Goal: Transaction & Acquisition: Download file/media

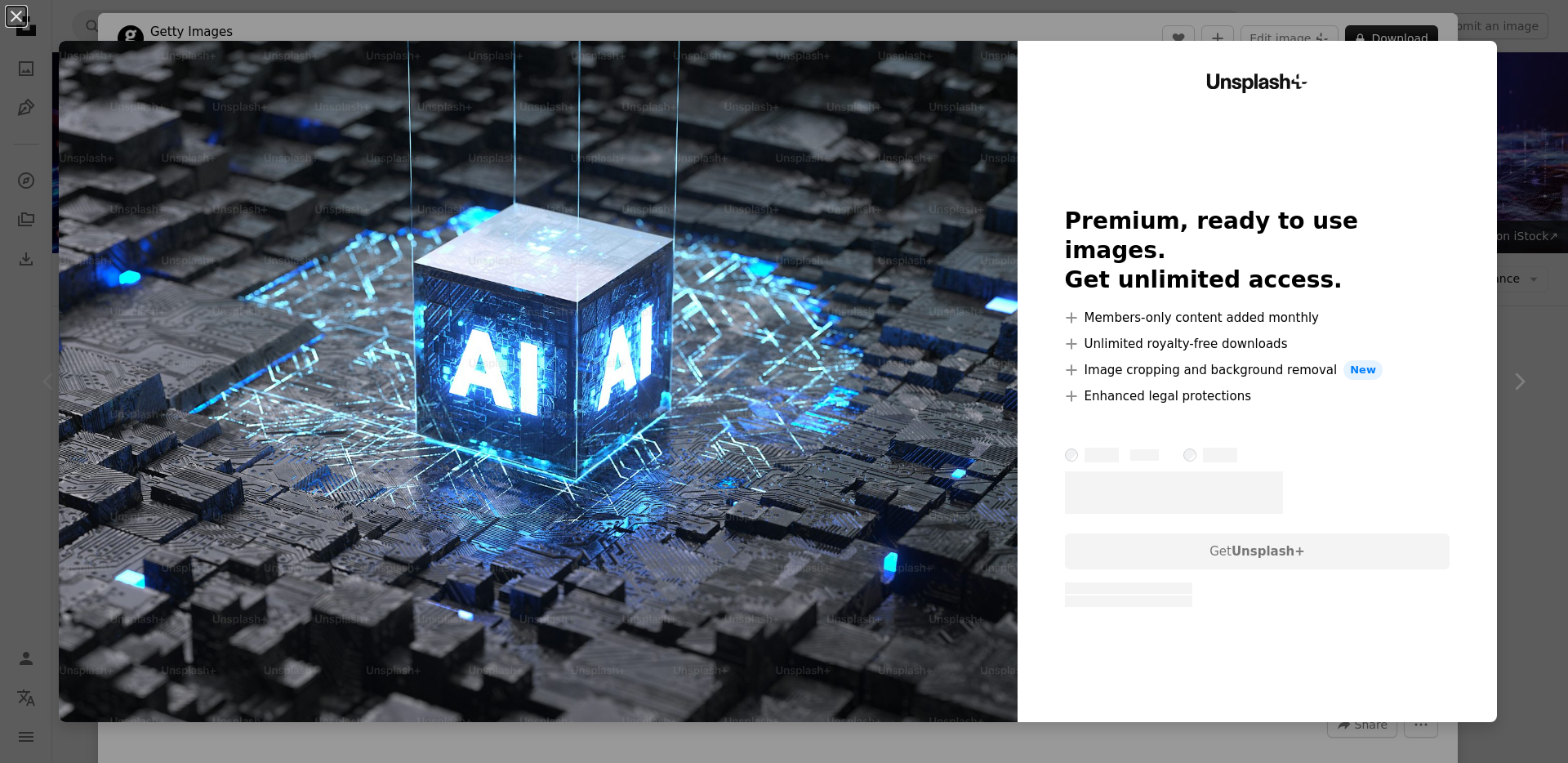
scroll to position [297, 0]
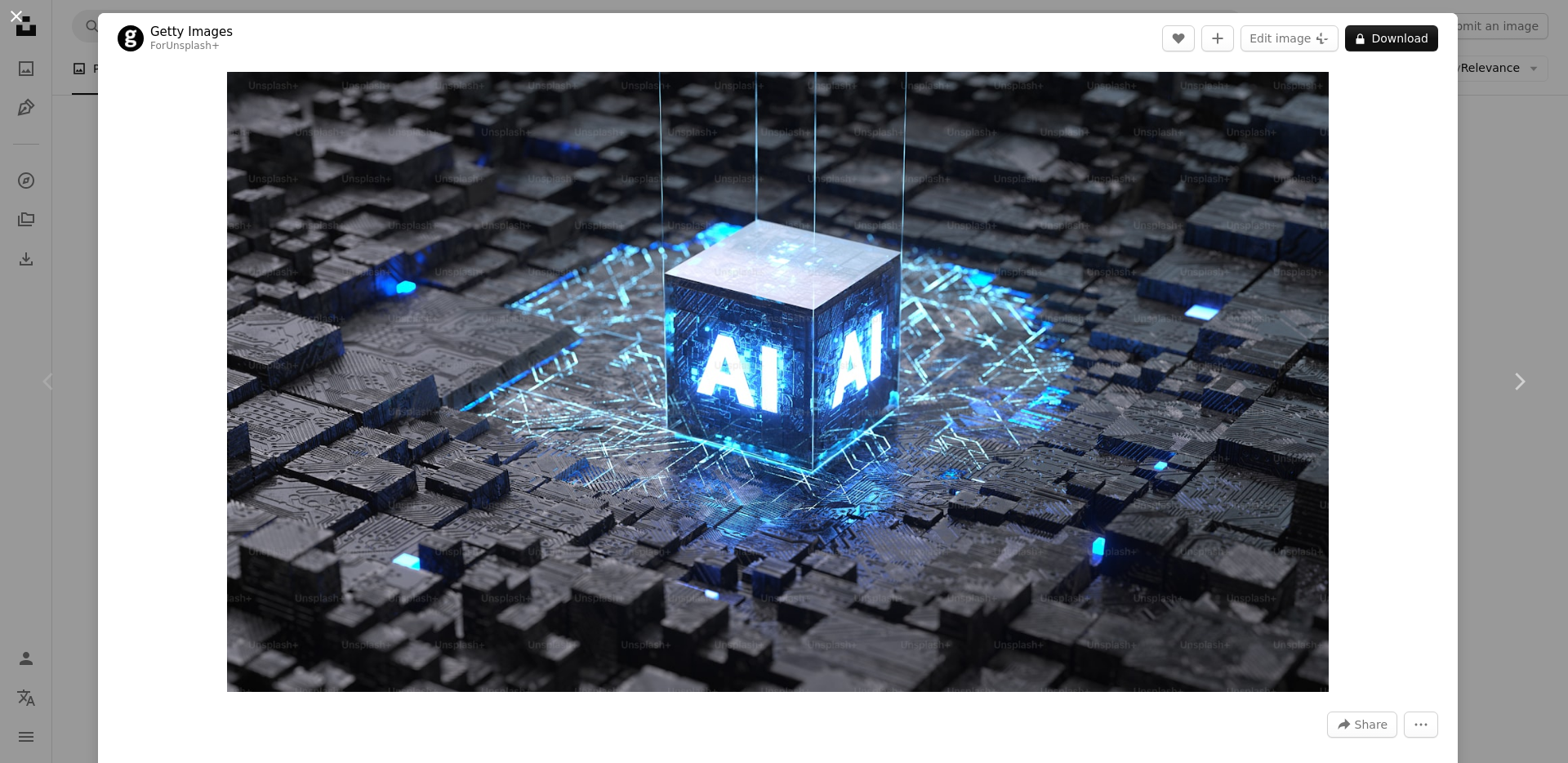
click at [13, 17] on button "An X shape" at bounding box center [17, 17] width 20 height 20
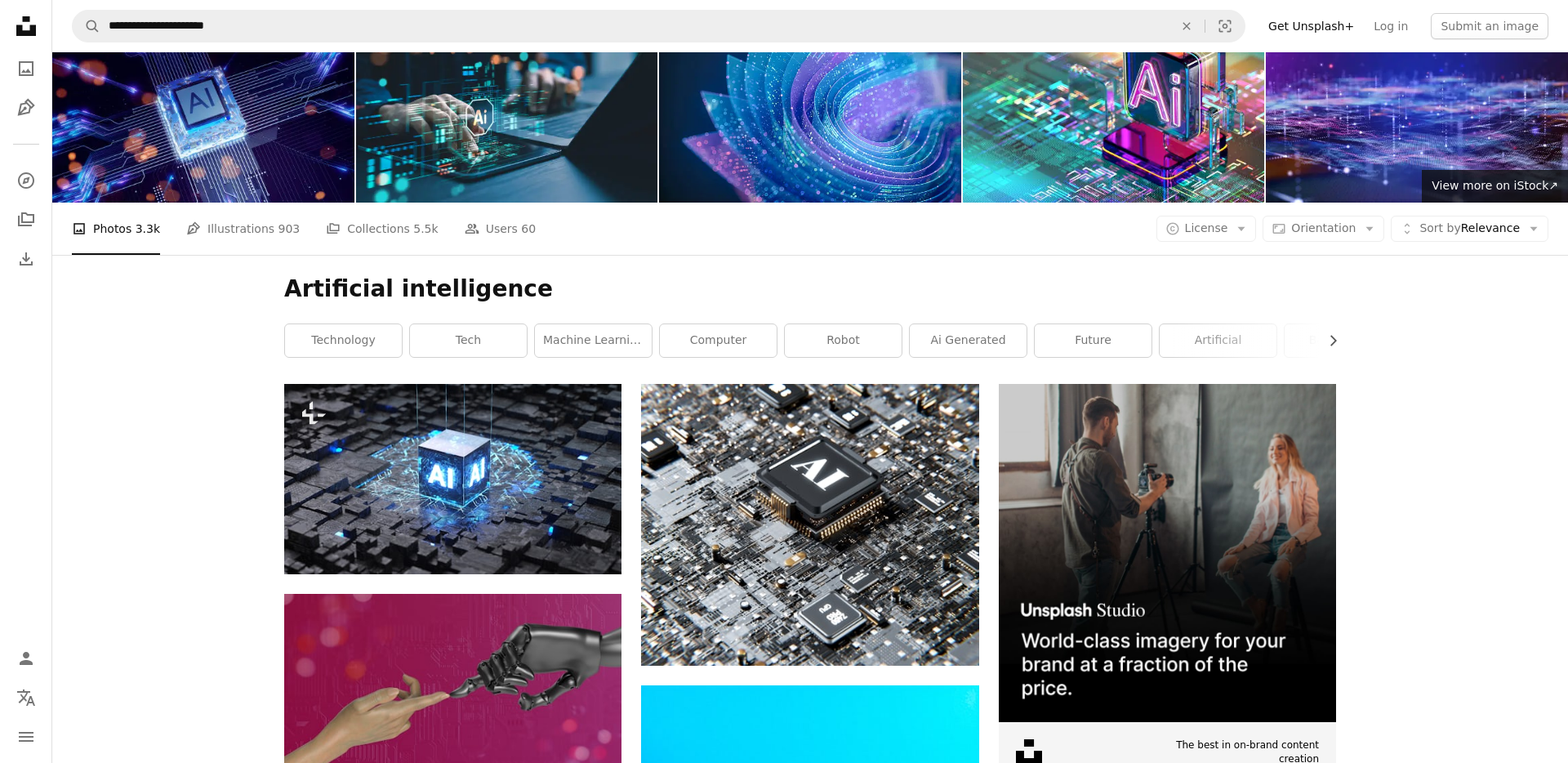
scroll to position [52, 0]
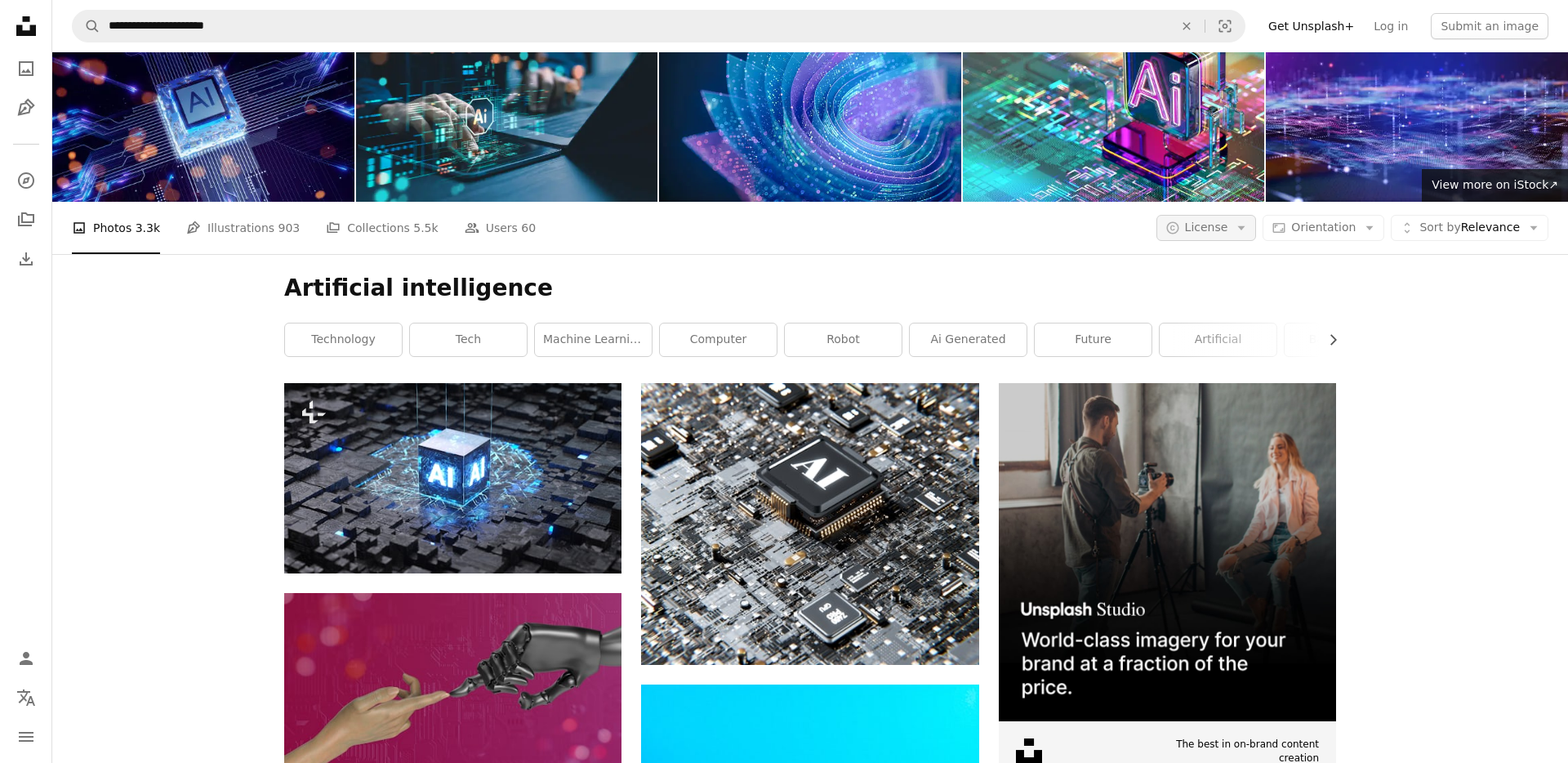
click at [1228, 230] on span "License" at bounding box center [1207, 227] width 44 height 13
click at [1228, 350] on span "Free" at bounding box center [1249, 358] width 99 height 16
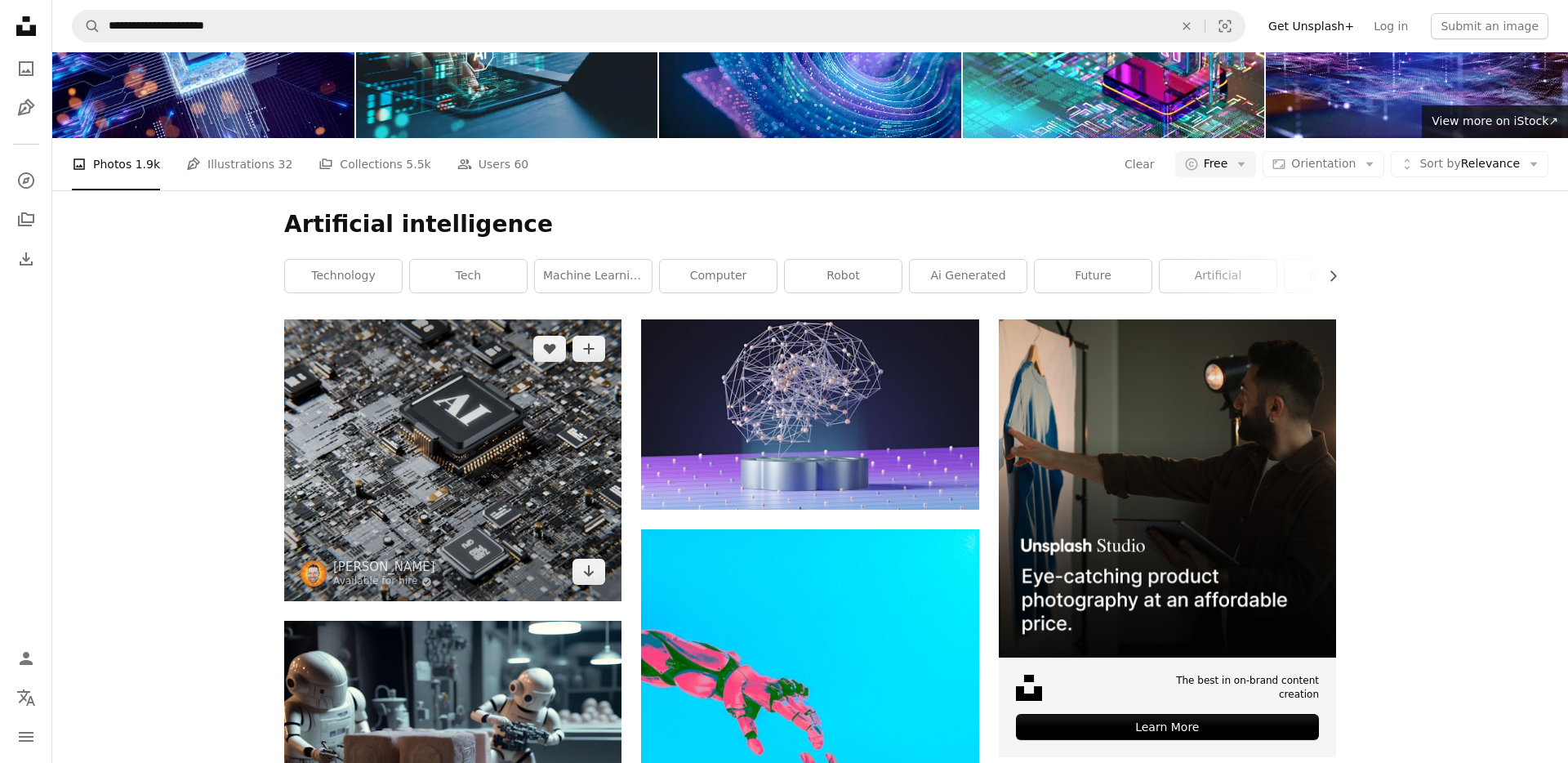
scroll to position [125, 0]
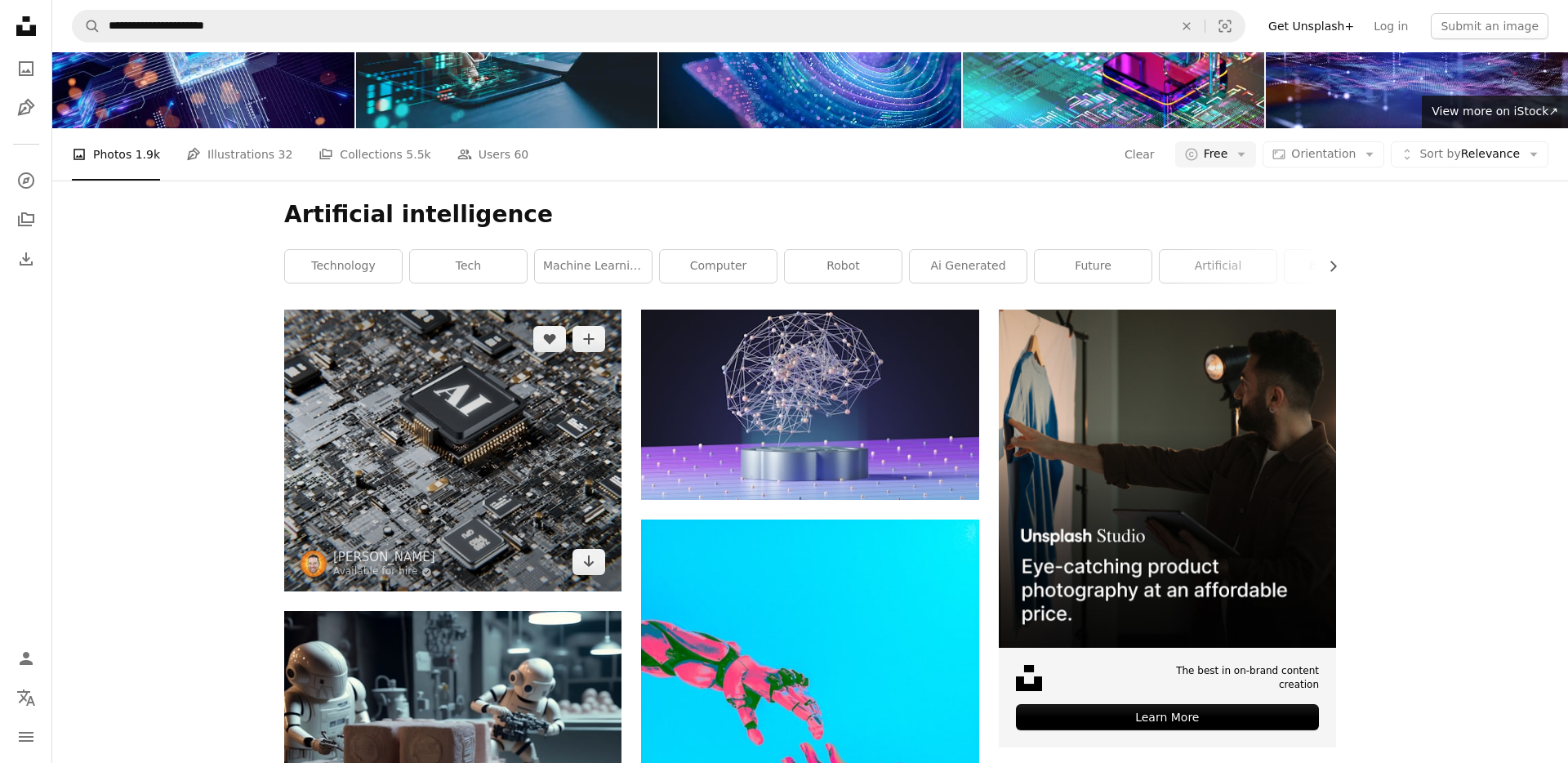
click at [554, 372] on img at bounding box center [452, 450] width 337 height 282
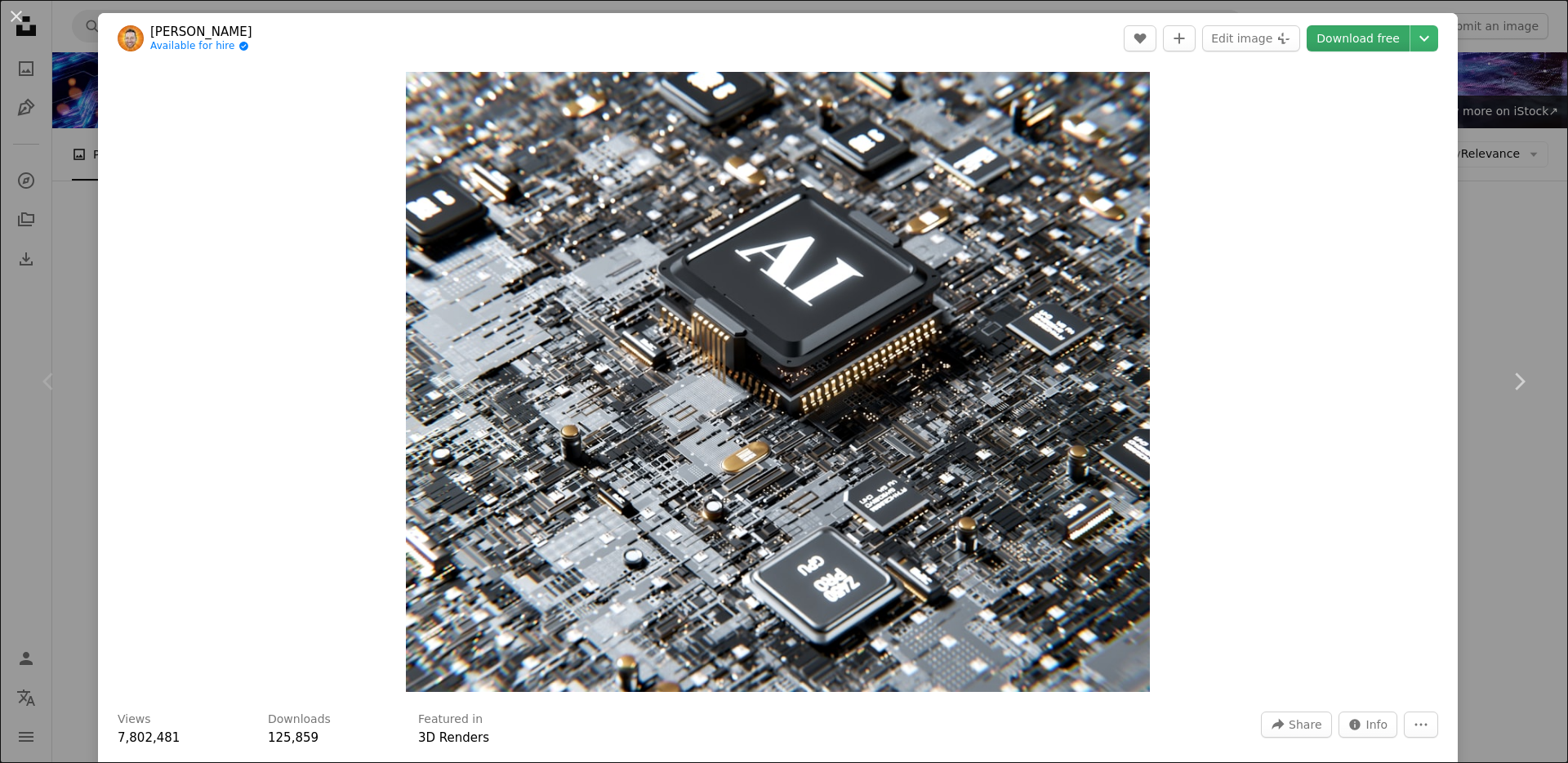
click at [1359, 45] on link "Download free" at bounding box center [1357, 38] width 102 height 26
